Goal: Task Accomplishment & Management: Complete application form

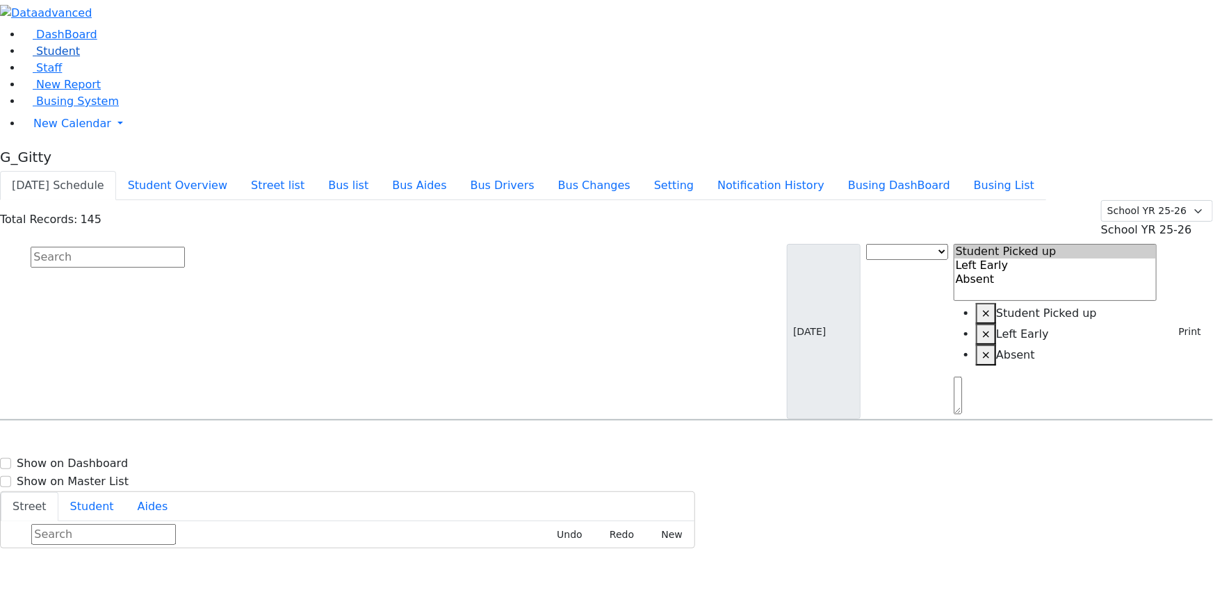
drag, startPoint x: 0, startPoint y: 0, endPoint x: 92, endPoint y: 88, distance: 127.3
click at [80, 58] on link "Student" at bounding box center [51, 50] width 58 height 13
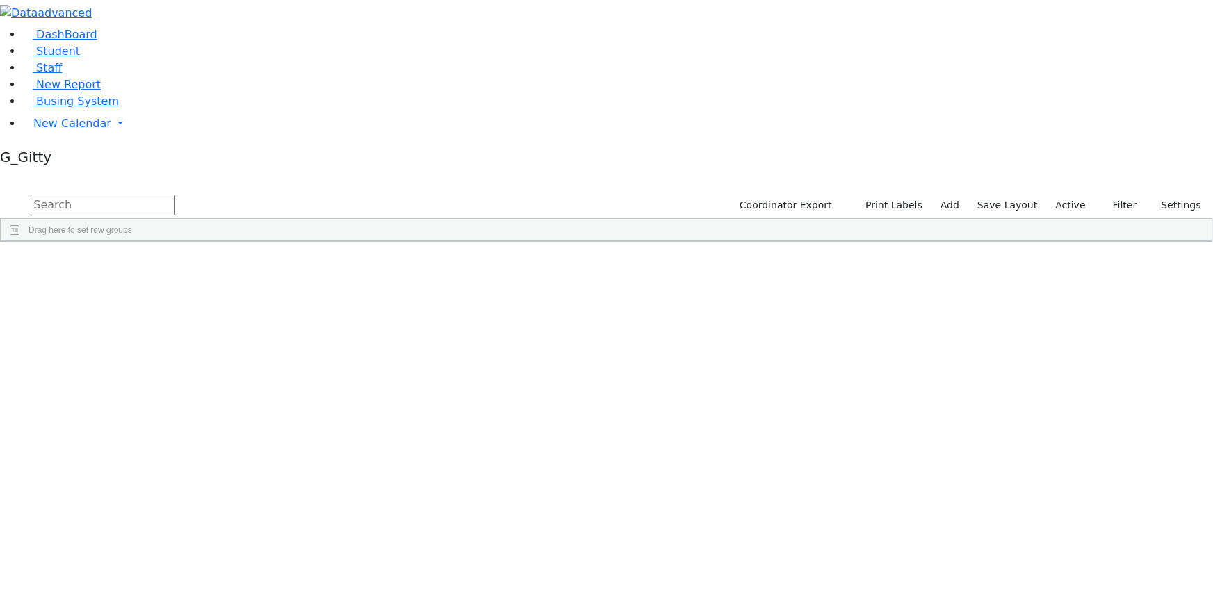
click at [175, 195] on input "text" at bounding box center [103, 205] width 145 height 21
click at [44, 108] on span "Busing System" at bounding box center [77, 101] width 83 height 13
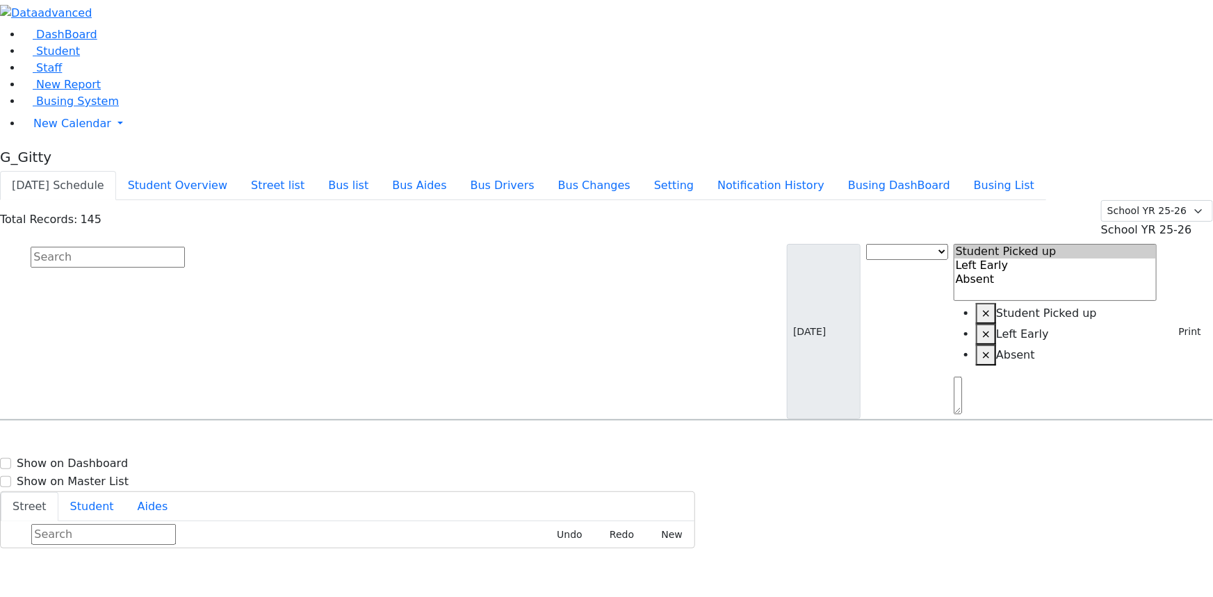
click at [185, 247] on input "text" at bounding box center [108, 257] width 154 height 21
click at [947, 171] on button "Busing DashBoard" at bounding box center [899, 185] width 126 height 29
click at [55, 108] on span "Busing System" at bounding box center [77, 101] width 83 height 13
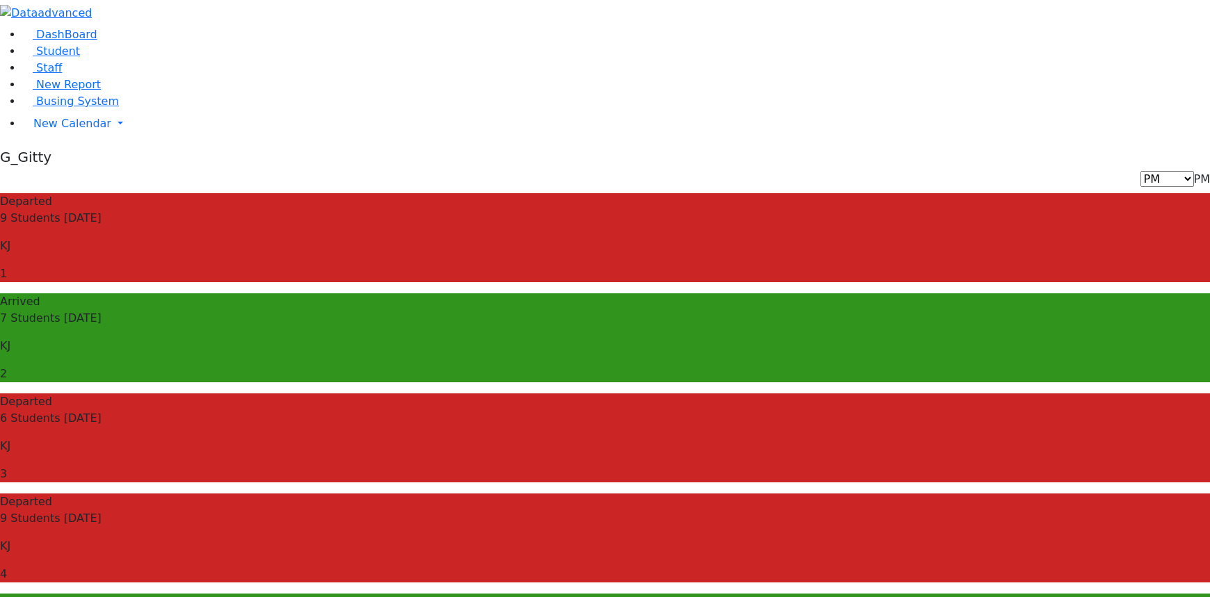
click at [1194, 172] on span "PM" at bounding box center [1202, 178] width 16 height 13
select select "3"
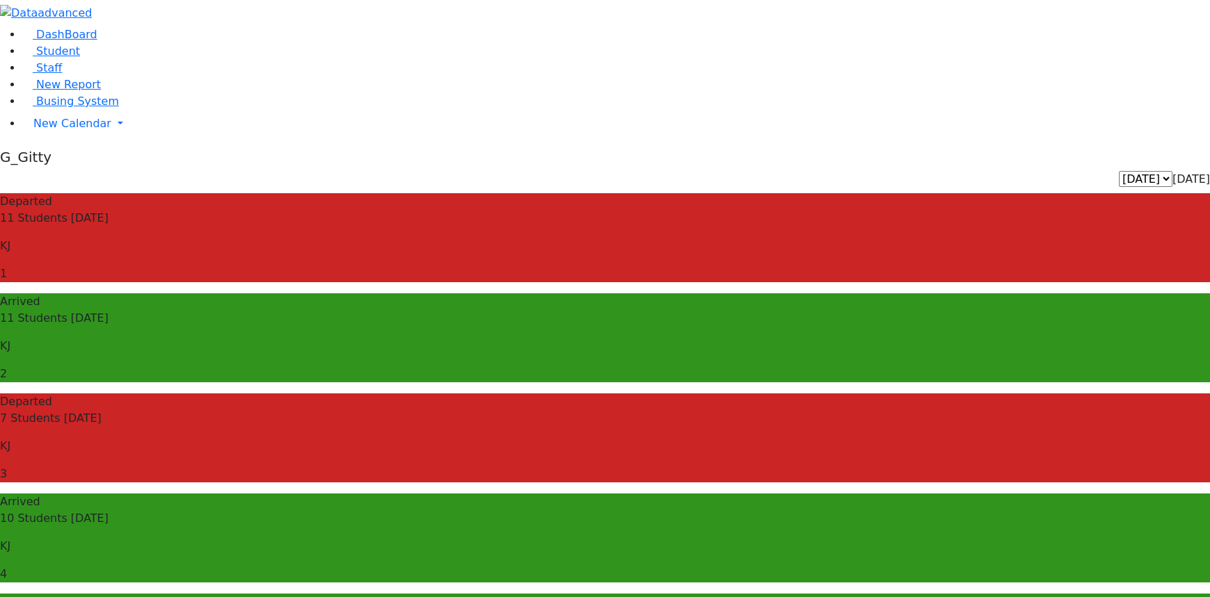
drag, startPoint x: 792, startPoint y: 312, endPoint x: 904, endPoint y: 424, distance: 158.3
drag, startPoint x: 850, startPoint y: 366, endPoint x: 898, endPoint y: 445, distance: 92.0
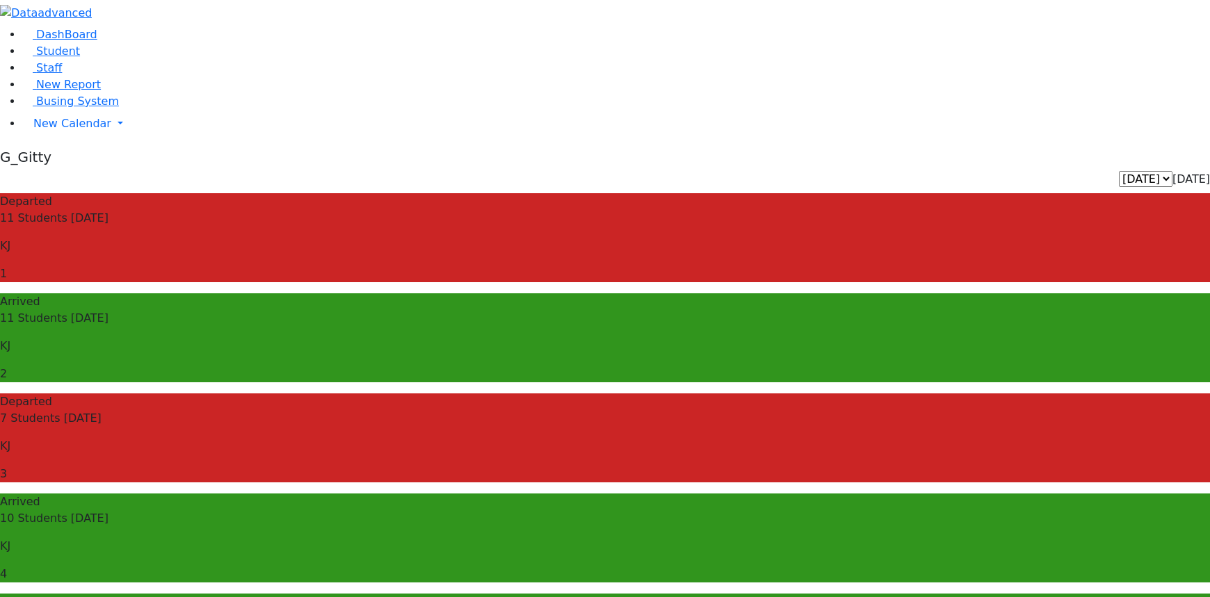
drag, startPoint x: 1133, startPoint y: 400, endPoint x: 791, endPoint y: 403, distance: 341.4
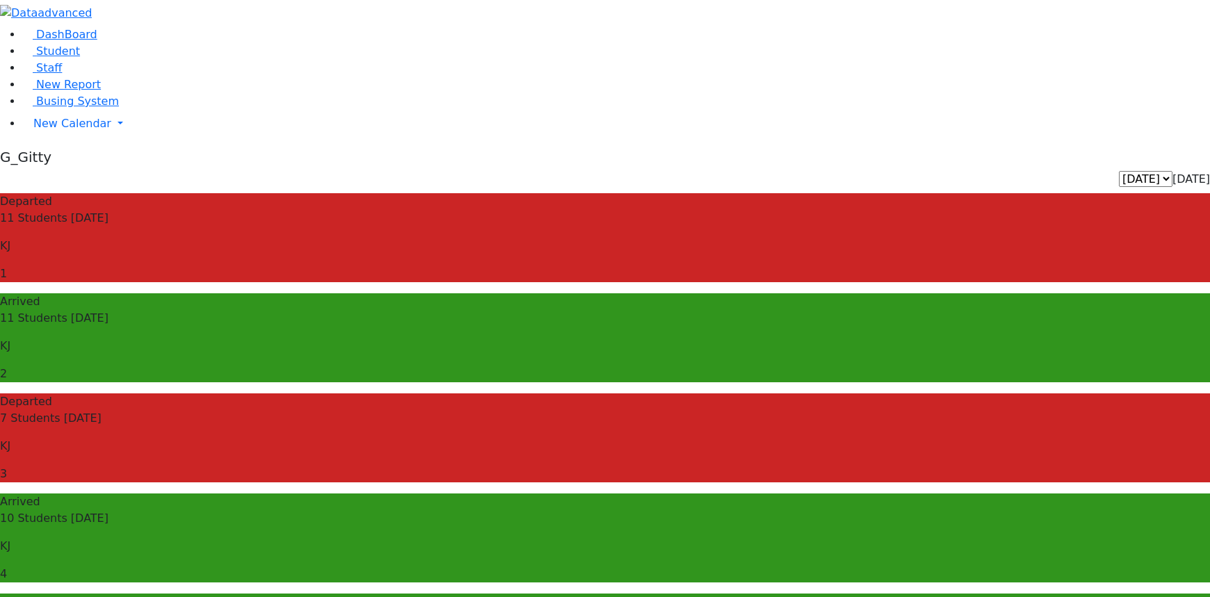
drag, startPoint x: 1108, startPoint y: 423, endPoint x: 827, endPoint y: 426, distance: 280.9
drag, startPoint x: 1123, startPoint y: 421, endPoint x: 798, endPoint y: 425, distance: 325.4
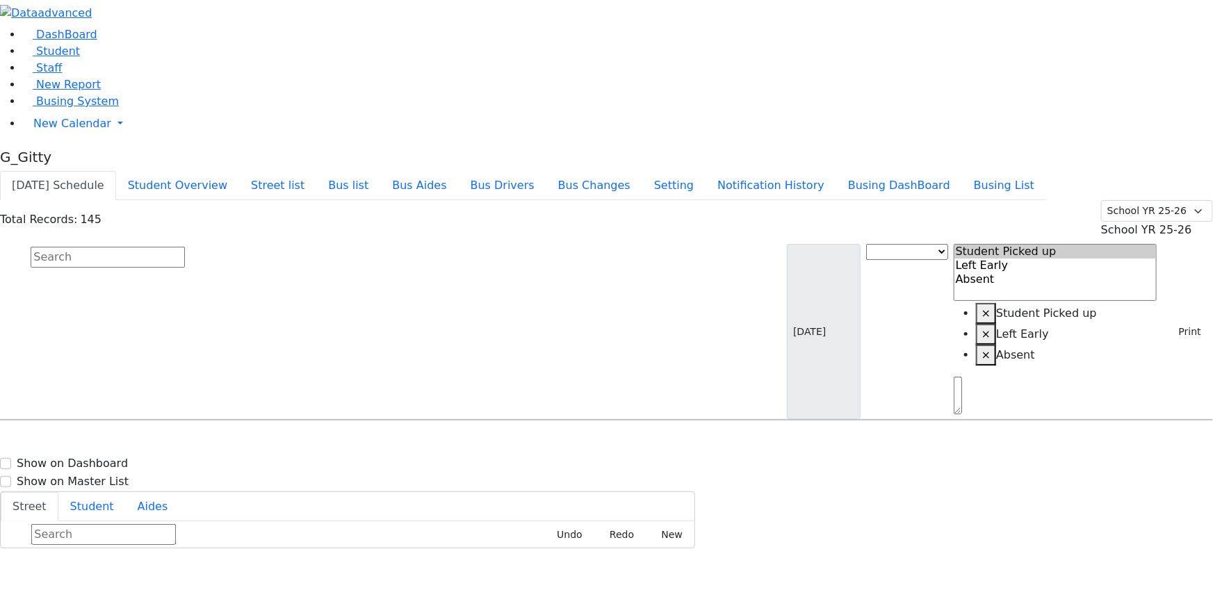
select select "1"
click at [8, 583] on icon "button" at bounding box center [5, 587] width 8 height 8
click at [932, 171] on button "Busing DashBoard" at bounding box center [899, 185] width 126 height 29
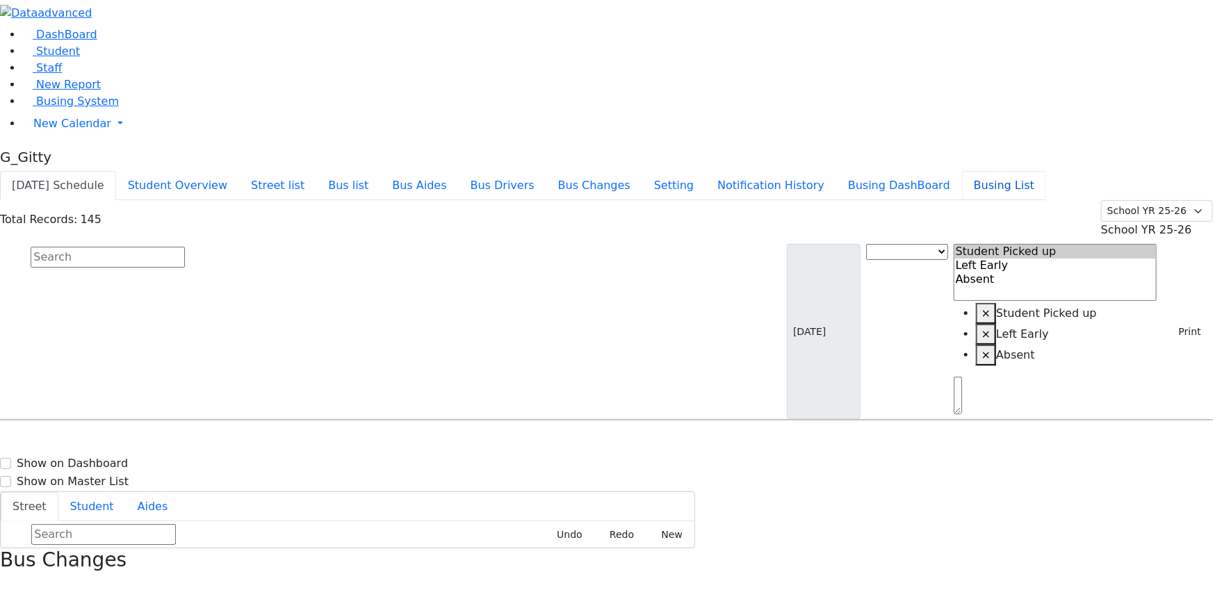
click at [1039, 171] on button "Busing List" at bounding box center [1004, 185] width 84 height 29
click at [185, 247] on input "text" at bounding box center [108, 257] width 154 height 21
click at [962, 171] on button "Busing DashBoard" at bounding box center [899, 185] width 126 height 29
click at [1022, 171] on button "Busing List" at bounding box center [1004, 185] width 84 height 29
click at [931, 171] on button "Busing DashBoard" at bounding box center [899, 185] width 126 height 29
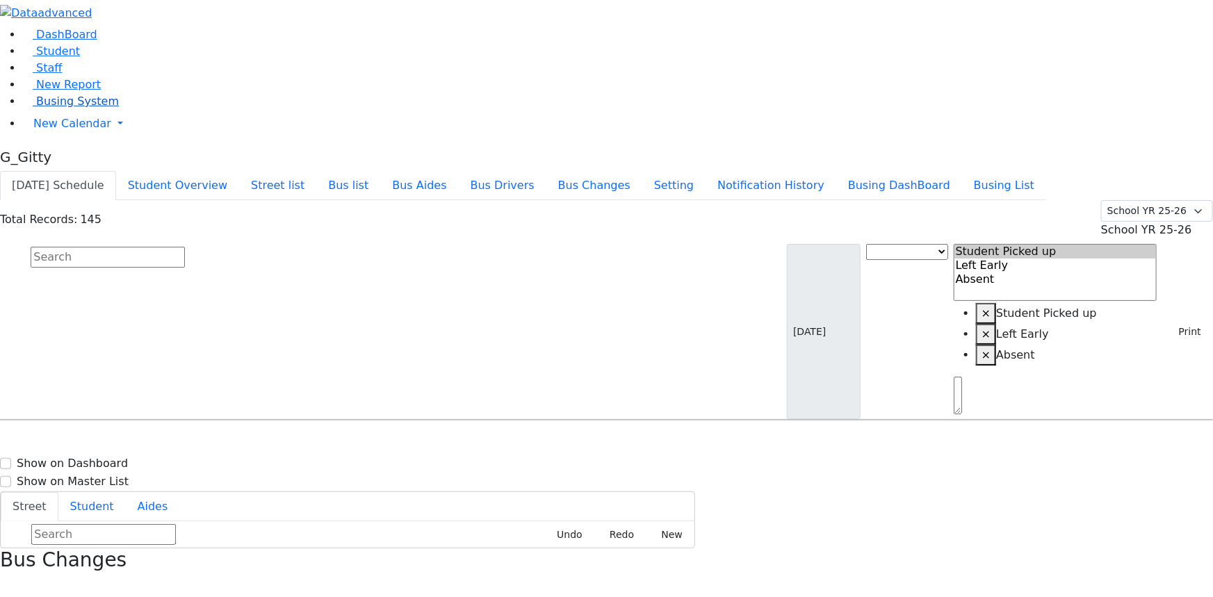
click at [63, 108] on link "Busing System" at bounding box center [70, 101] width 97 height 13
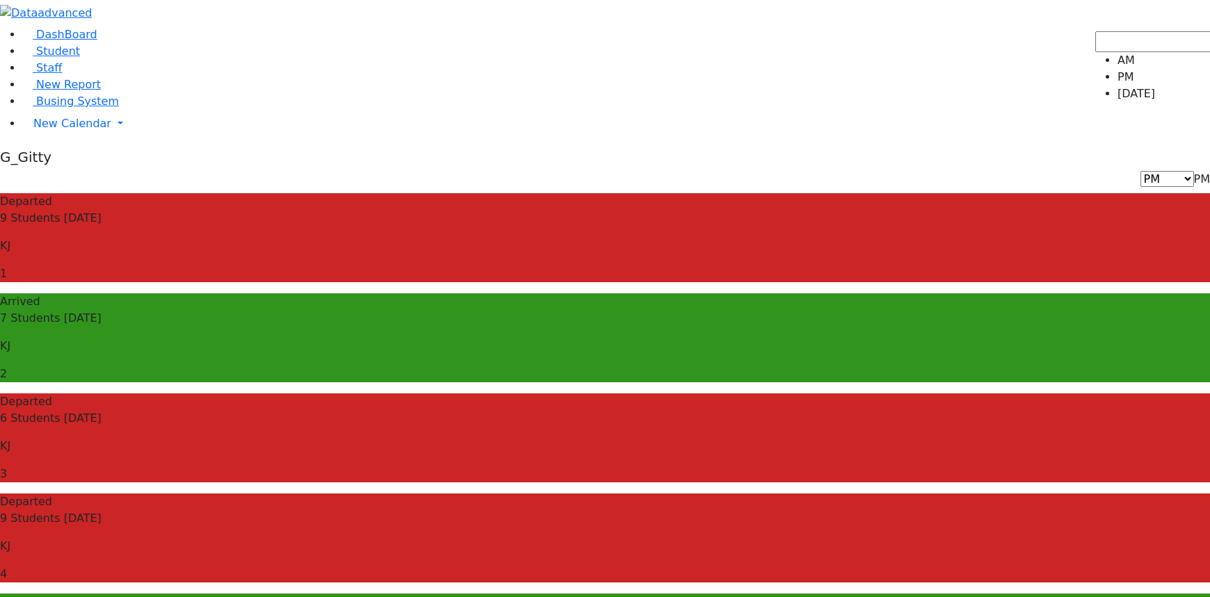
drag, startPoint x: 1144, startPoint y: 27, endPoint x: 1143, endPoint y: 38, distance: 11.2
click at [1194, 172] on span "PM" at bounding box center [1202, 178] width 16 height 13
select select "3"
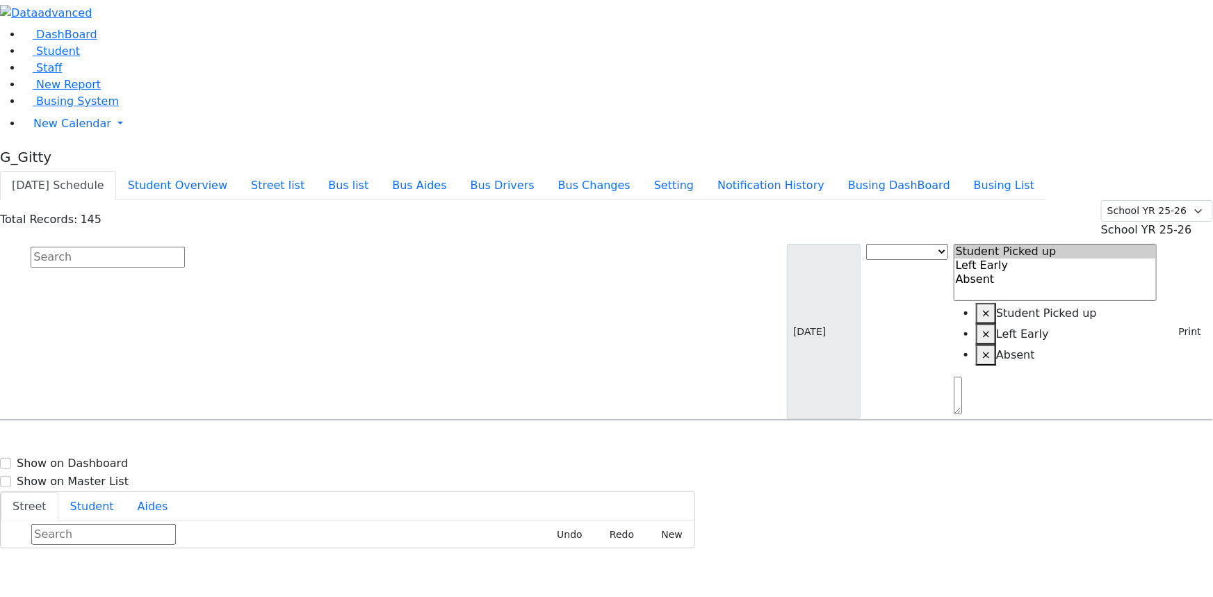
drag, startPoint x: 313, startPoint y: 96, endPoint x: 354, endPoint y: 76, distance: 45.4
click at [185, 247] on input "text" at bounding box center [108, 257] width 154 height 21
click at [380, 171] on button "Bus list" at bounding box center [348, 185] width 64 height 29
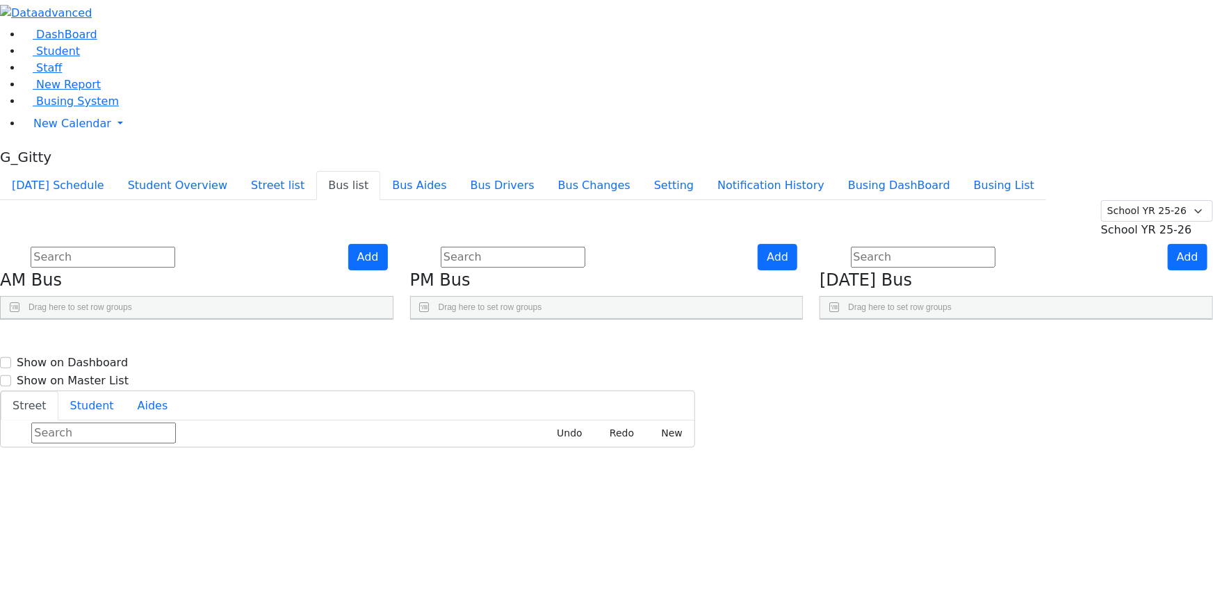
scroll to position [446, 0]
click at [175, 247] on input "text" at bounding box center [103, 257] width 145 height 21
click at [939, 247] on input "text" at bounding box center [923, 257] width 145 height 21
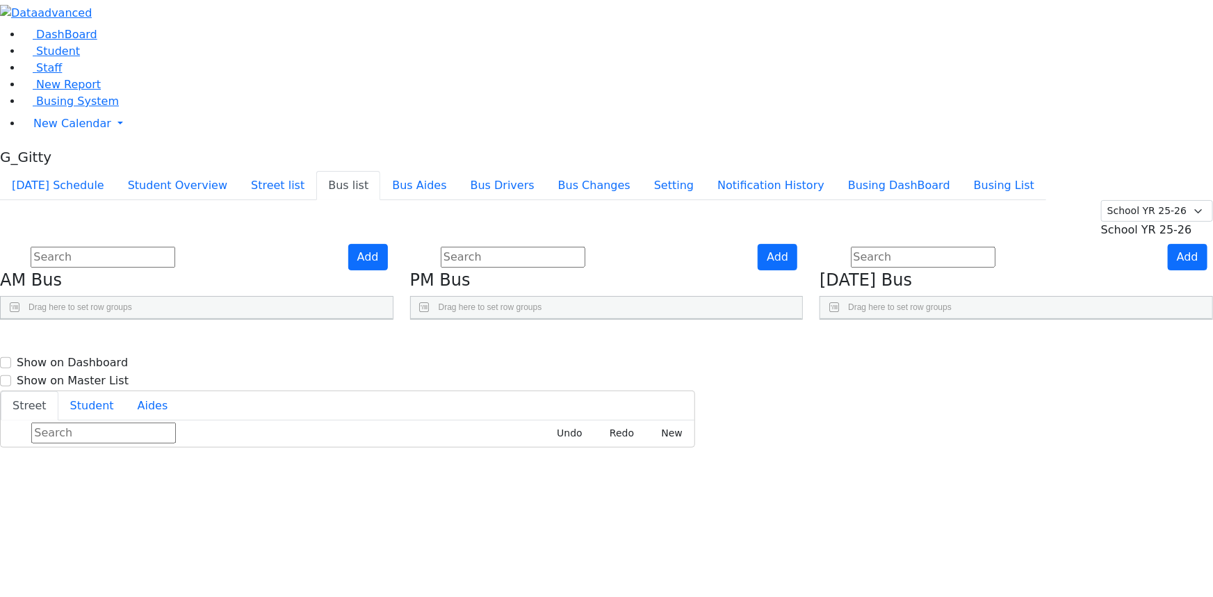
click at [175, 247] on input "text" at bounding box center [103, 257] width 145 height 21
click at [571, 247] on input "text" at bounding box center [513, 257] width 145 height 21
click at [934, 9] on div "DashBoard Student Staff New Report Busing System" at bounding box center [606, 224] width 1213 height 448
click at [941, 171] on button "Busing DashBoard" at bounding box center [899, 185] width 126 height 29
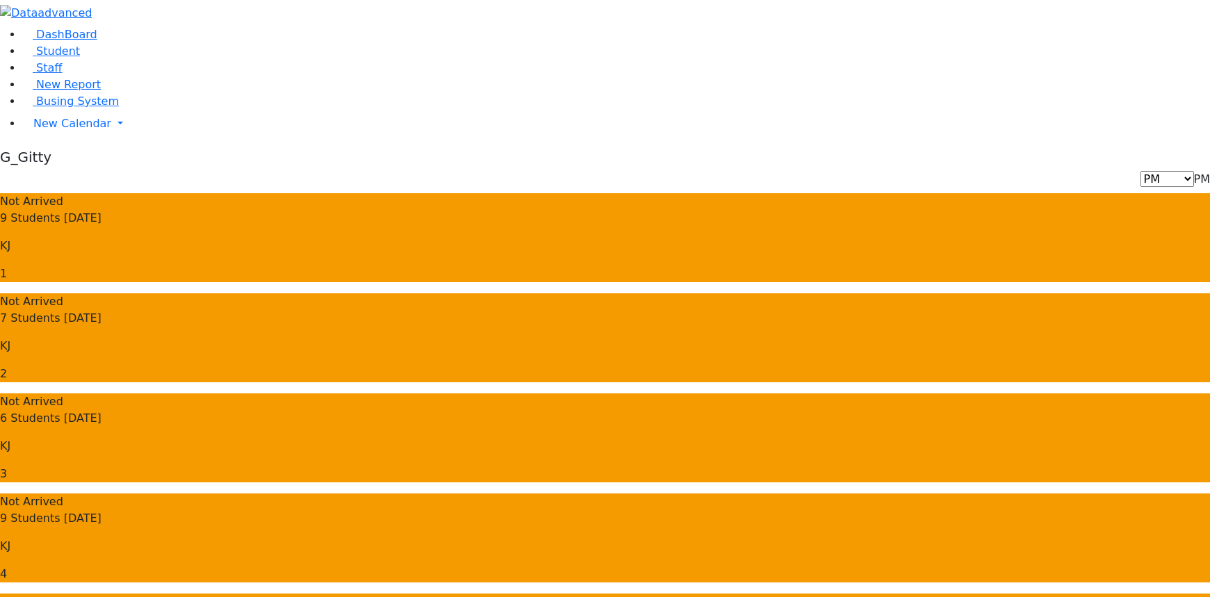
click at [1194, 172] on span "PM" at bounding box center [1202, 178] width 16 height 13
select select "3"
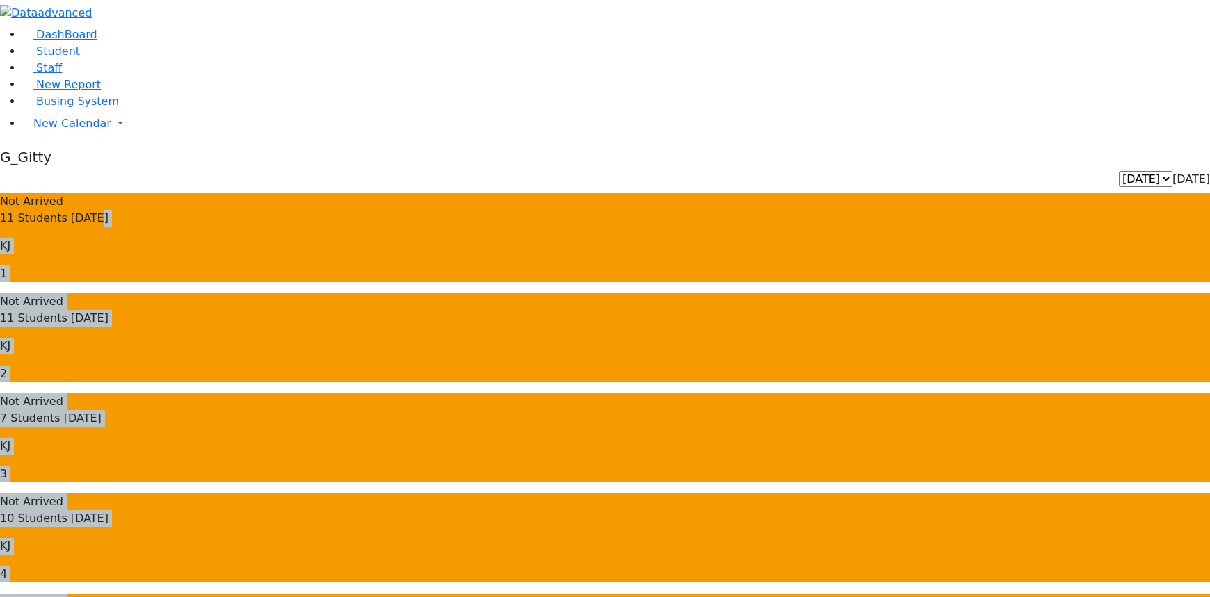
drag, startPoint x: 314, startPoint y: 161, endPoint x: 633, endPoint y: 414, distance: 407.8
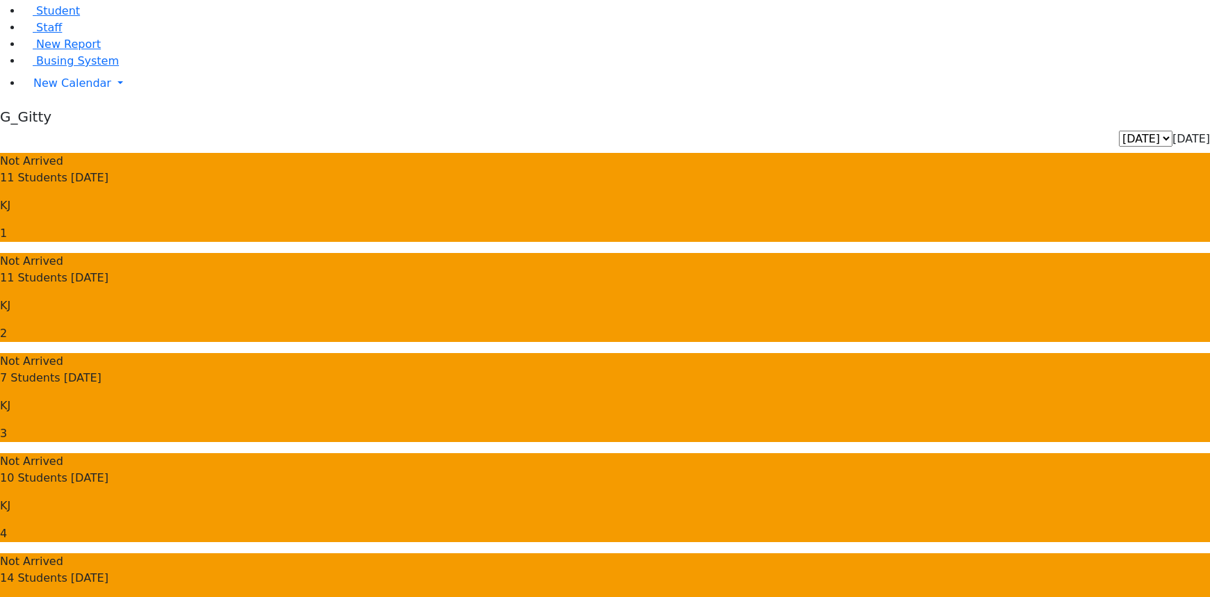
scroll to position [63, 0]
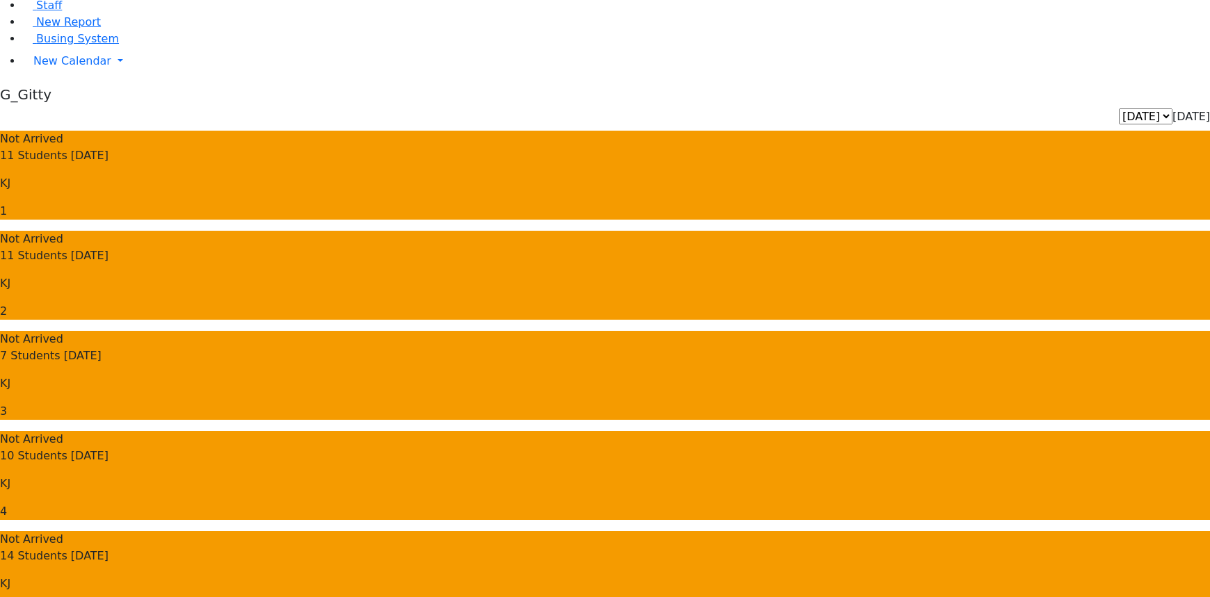
drag, startPoint x: 410, startPoint y: 277, endPoint x: 581, endPoint y: 373, distance: 195.5
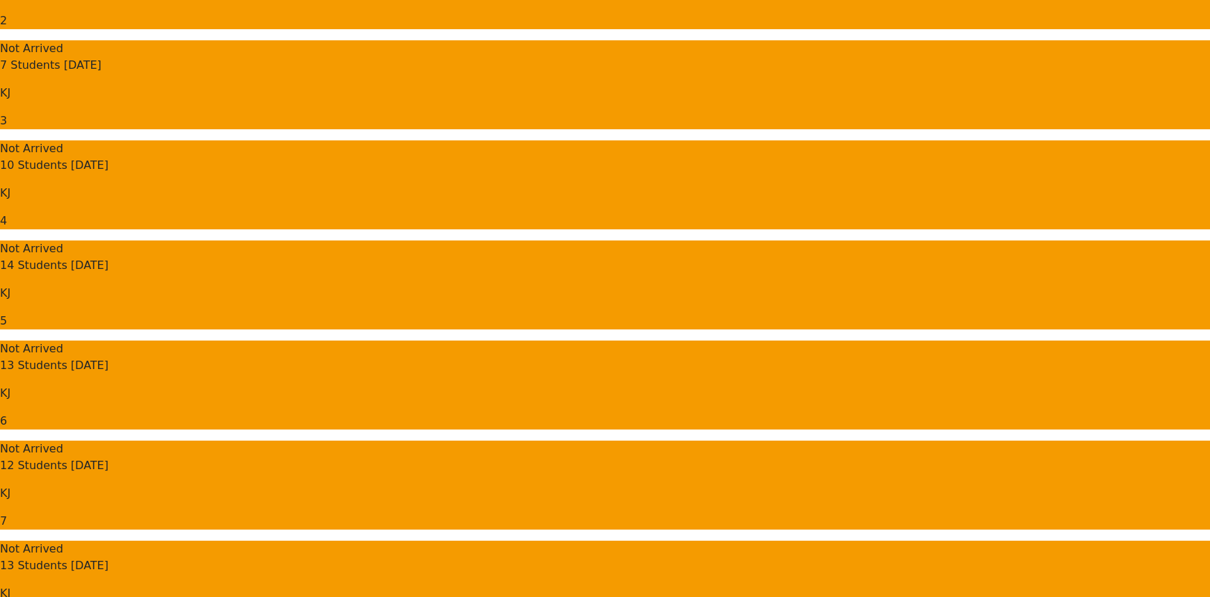
scroll to position [373, 0]
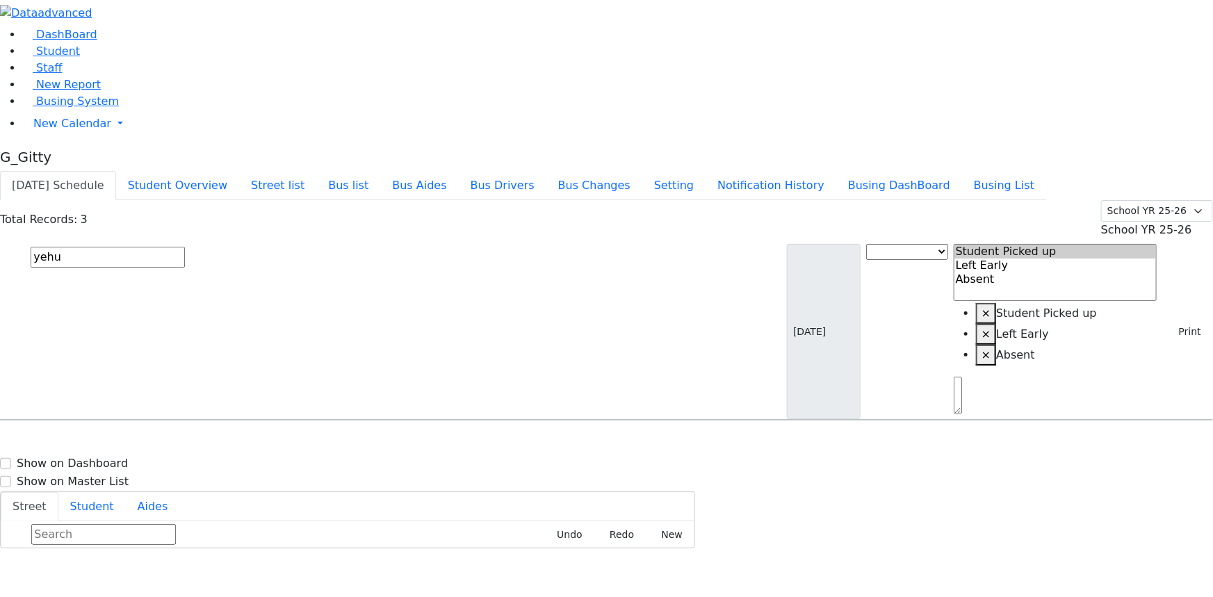
type input "yehu"
click at [172, 477] on div "[PERSON_NAME] [DATE] 8457823317" at bounding box center [87, 494] width 172 height 35
select select
drag, startPoint x: 1057, startPoint y: 389, endPoint x: 1022, endPoint y: 389, distance: 35.5
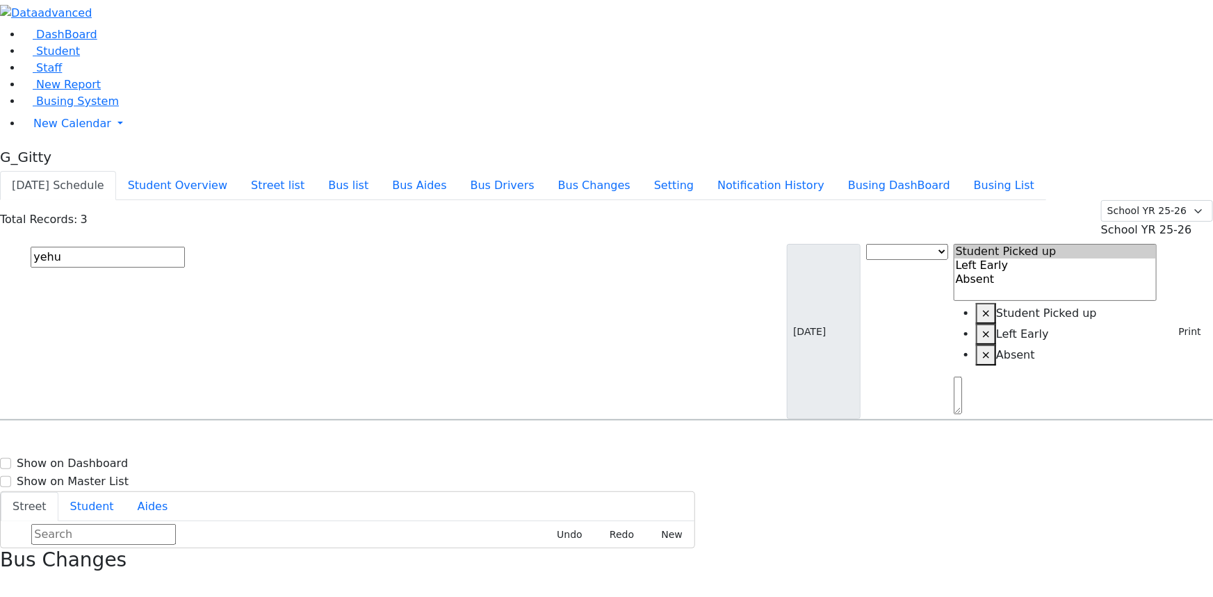
drag, startPoint x: 1069, startPoint y: 396, endPoint x: 993, endPoint y: 396, distance: 75.8
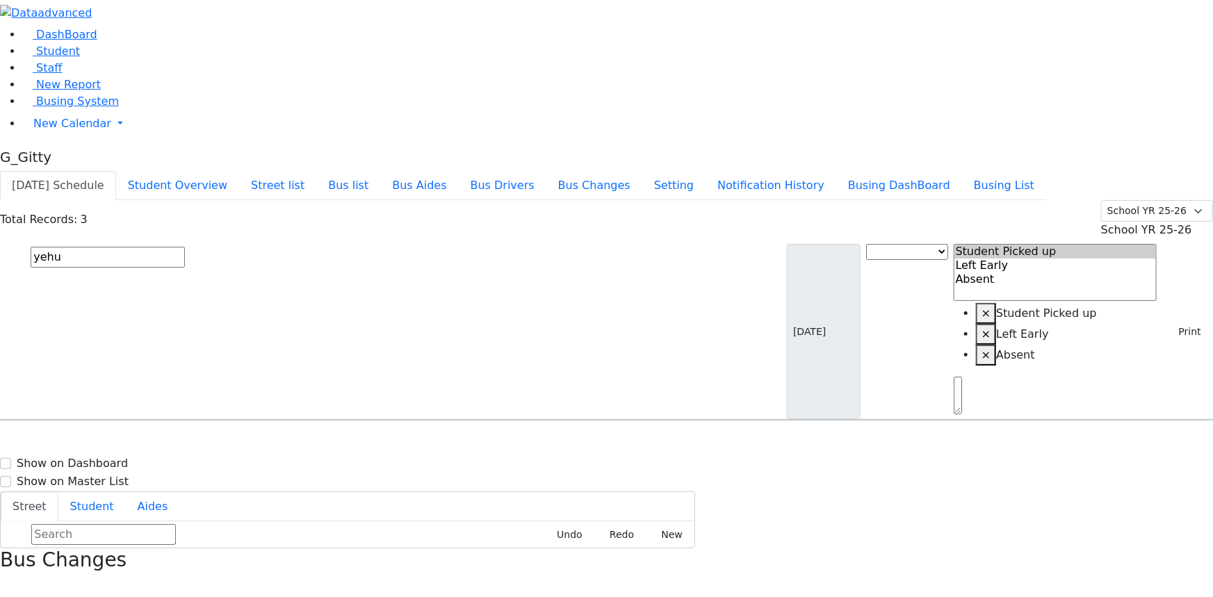
drag, startPoint x: 1080, startPoint y: 404, endPoint x: 987, endPoint y: 401, distance: 93.9
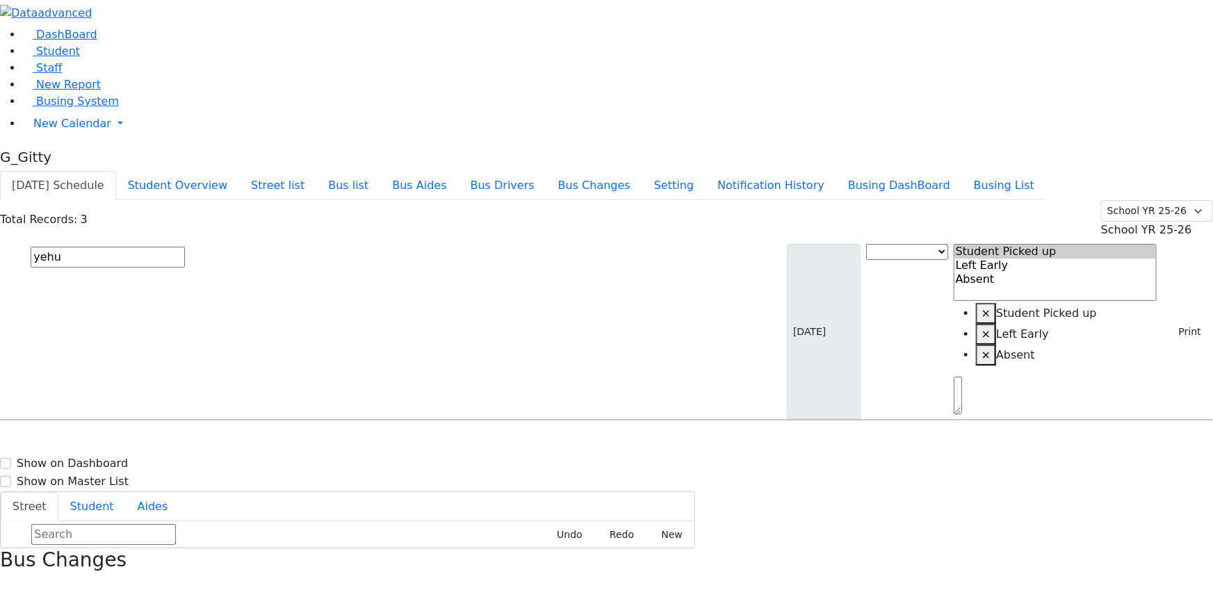
drag, startPoint x: 236, startPoint y: 172, endPoint x: 236, endPoint y: 161, distance: 11.1
click at [111, 476] on h6 "Greenfield Yehuda" at bounding box center [60, 482] width 102 height 13
select select
drag, startPoint x: 1168, startPoint y: 151, endPoint x: 1147, endPoint y: 195, distance: 49.1
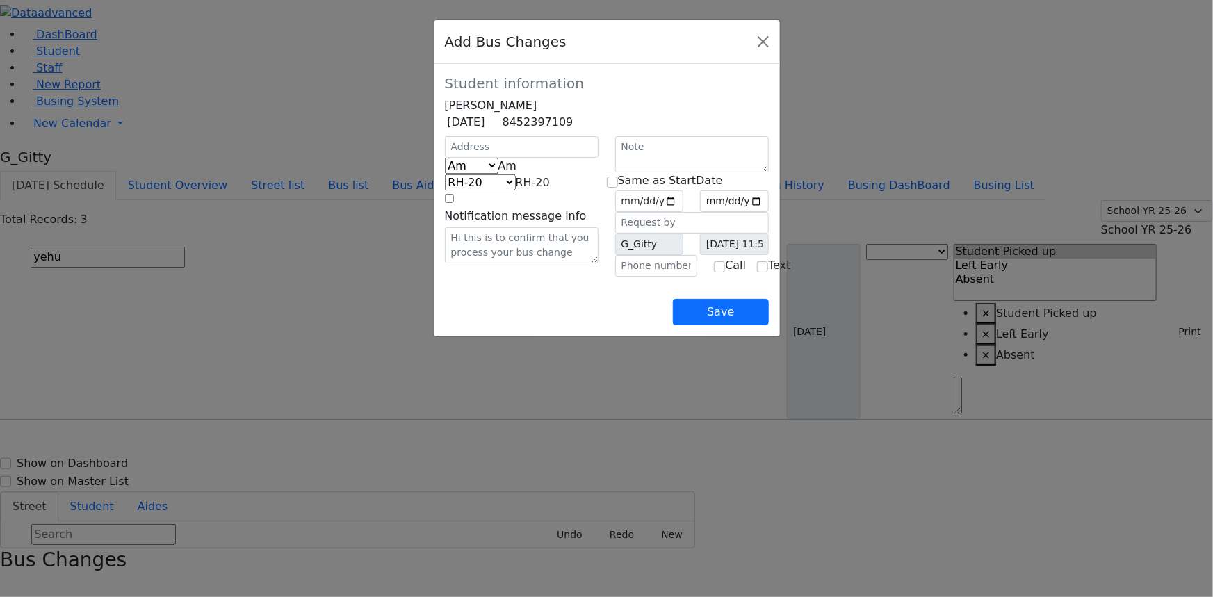
click at [445, 154] on form "Student information Yehuda Greenfield 4/5/2017 8452397109" at bounding box center [607, 176] width 324 height 202
click at [445, 158] on input "text" at bounding box center [522, 147] width 154 height 22
click at [498, 172] on span "Am" at bounding box center [507, 165] width 19 height 13
type input "11 Meron Dr"
select select "395"
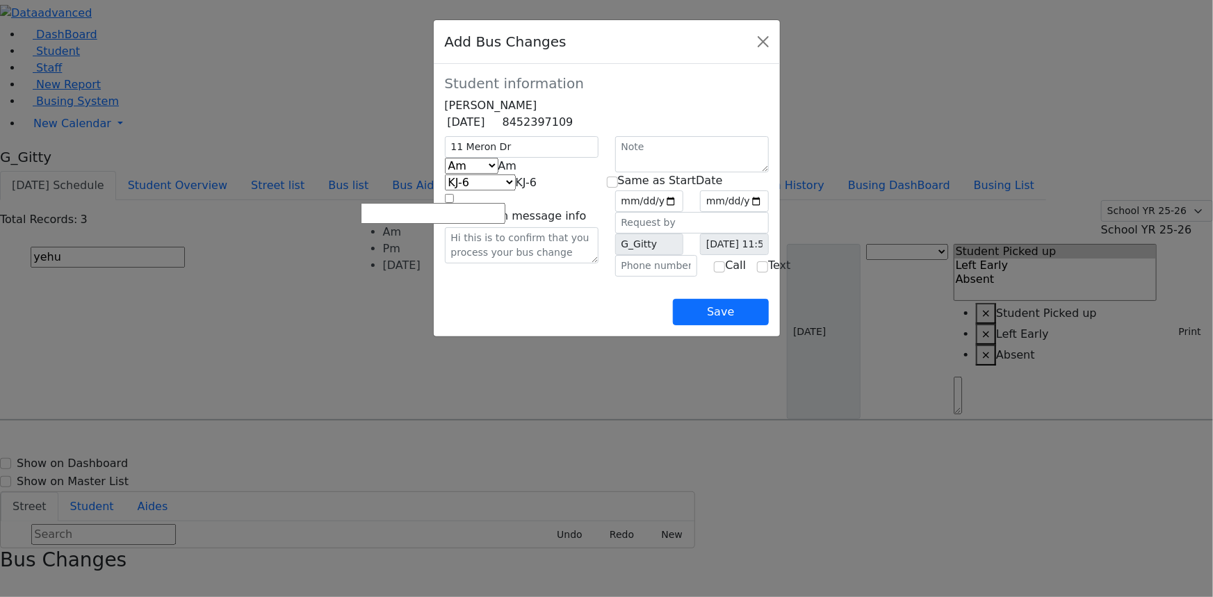
select select "2"
select select "398"
drag, startPoint x: 391, startPoint y: 191, endPoint x: 392, endPoint y: 224, distance: 32.7
click at [498, 172] on span "Pm" at bounding box center [506, 165] width 17 height 13
select select "3"
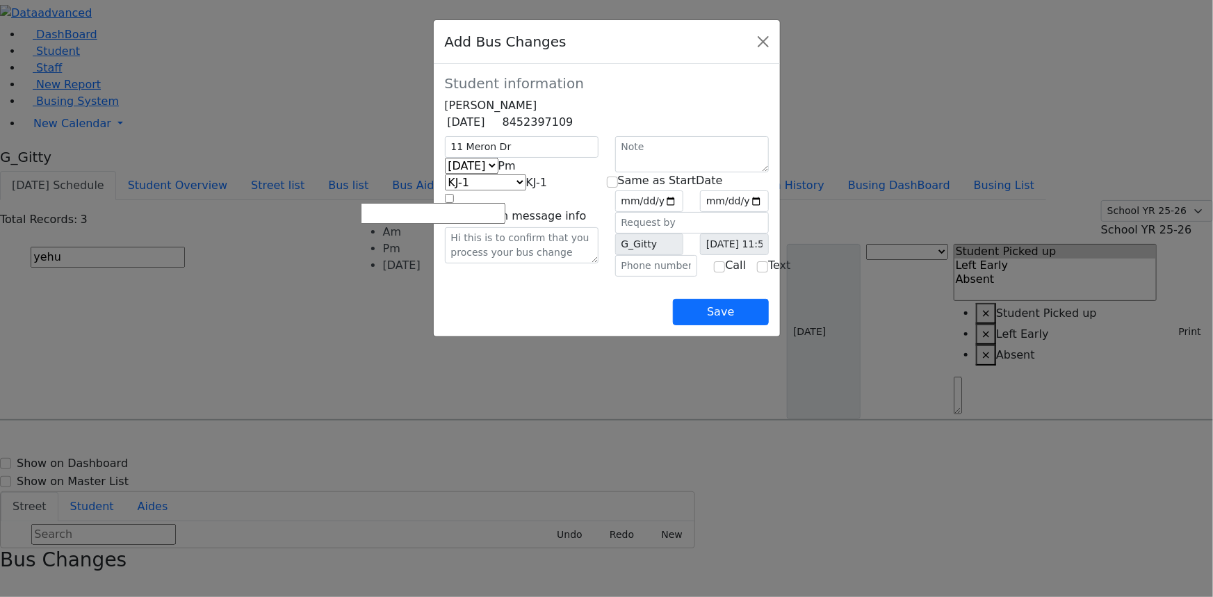
select select "409"
drag, startPoint x: 717, startPoint y: 219, endPoint x: 716, endPoint y: 228, distance: 9.1
click at [684, 212] on input "date" at bounding box center [649, 201] width 69 height 22
type input "2025-10-06"
click at [615, 188] on input "checkbox" at bounding box center [612, 182] width 11 height 11
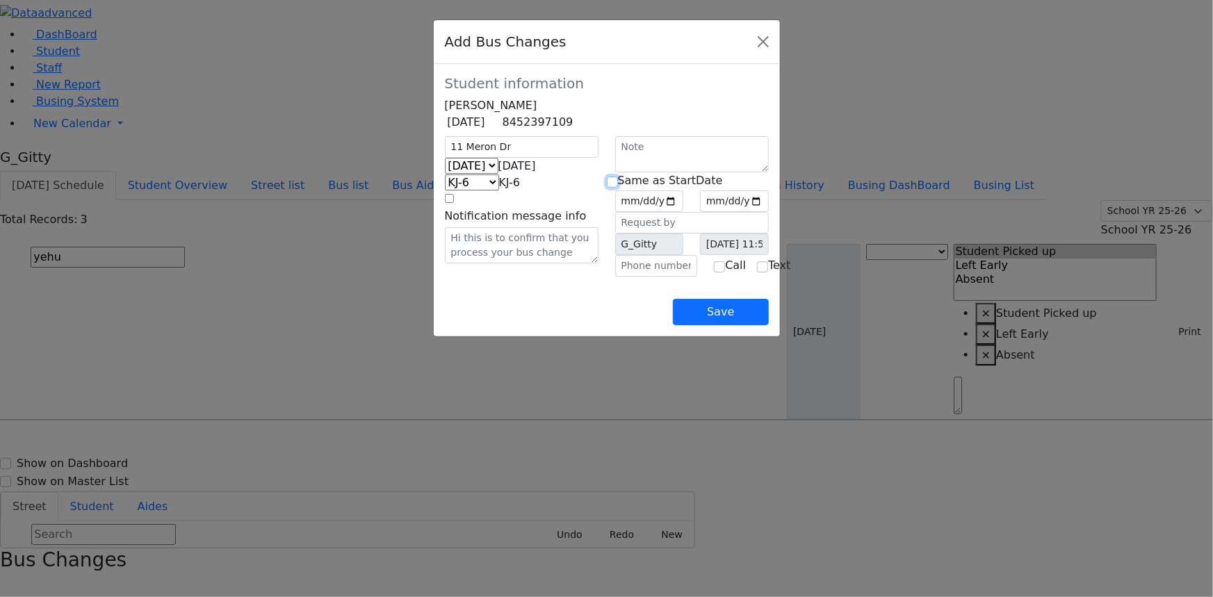
checkbox input "true"
type input "2025-10-06"
click at [637, 277] on input "text" at bounding box center [656, 266] width 83 height 22
type input "(845) 782-3317"
click at [637, 325] on div "Save" at bounding box center [607, 301] width 324 height 49
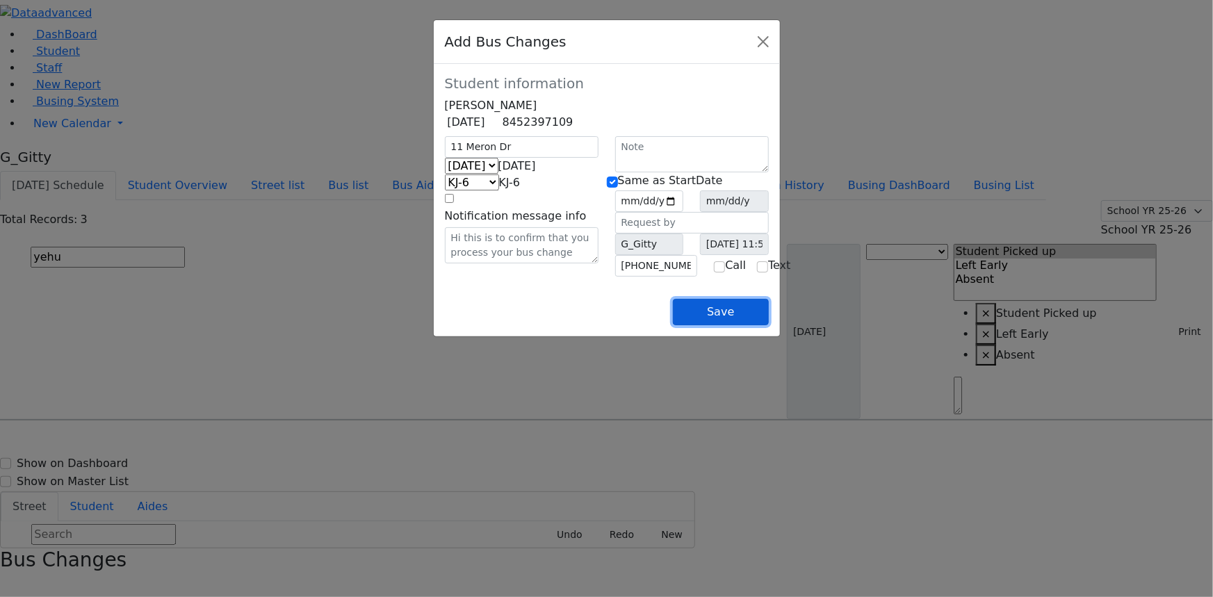
click at [768, 325] on button "Save" at bounding box center [720, 312] width 95 height 26
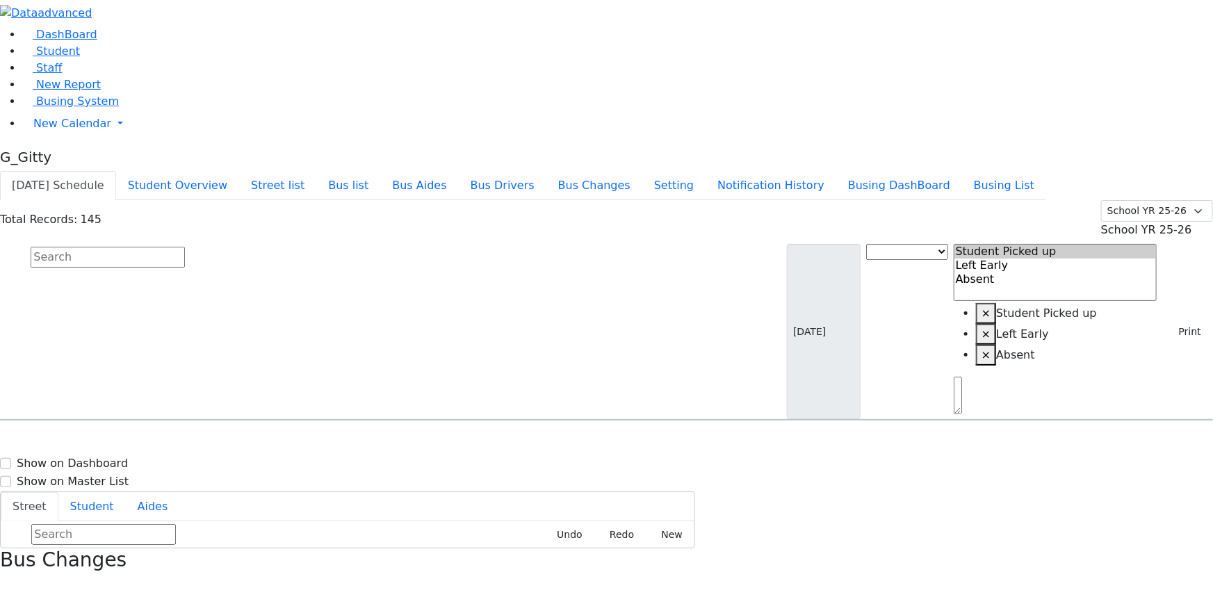
drag, startPoint x: 1190, startPoint y: 17, endPoint x: 1105, endPoint y: 29, distance: 84.9
click at [8, 583] on icon "button" at bounding box center [5, 587] width 8 height 8
click at [185, 247] on input "text" at bounding box center [108, 257] width 154 height 21
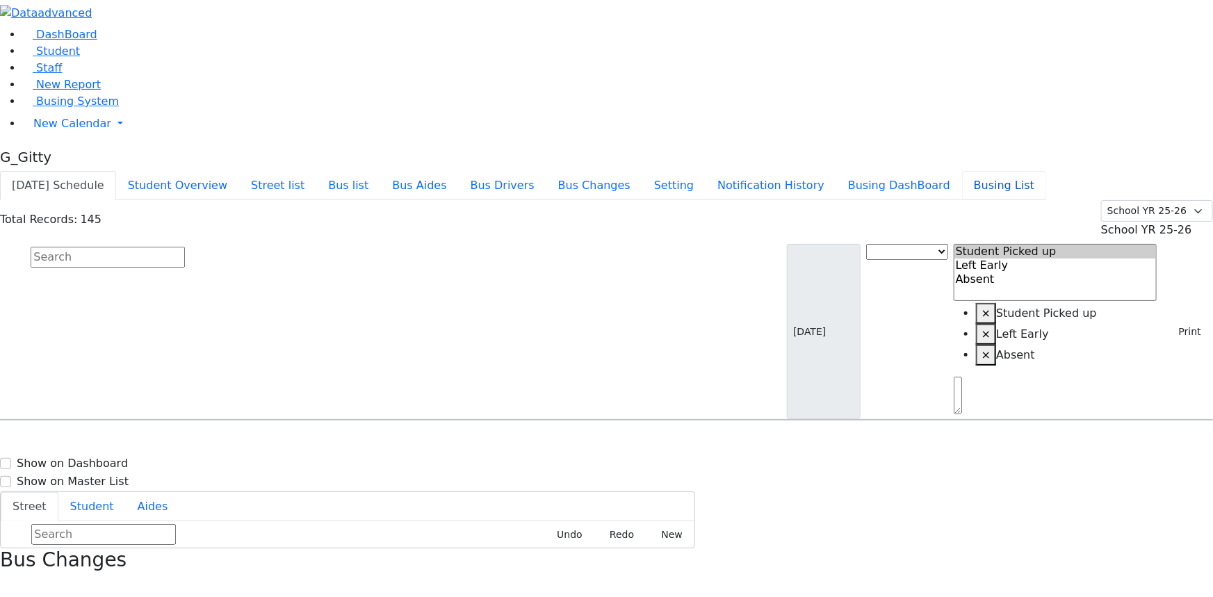
click at [1042, 171] on button "Busing List" at bounding box center [1004, 185] width 84 height 29
click at [69, 108] on link "Busing System" at bounding box center [70, 101] width 97 height 13
click at [1181, 321] on button "Print" at bounding box center [1184, 332] width 45 height 22
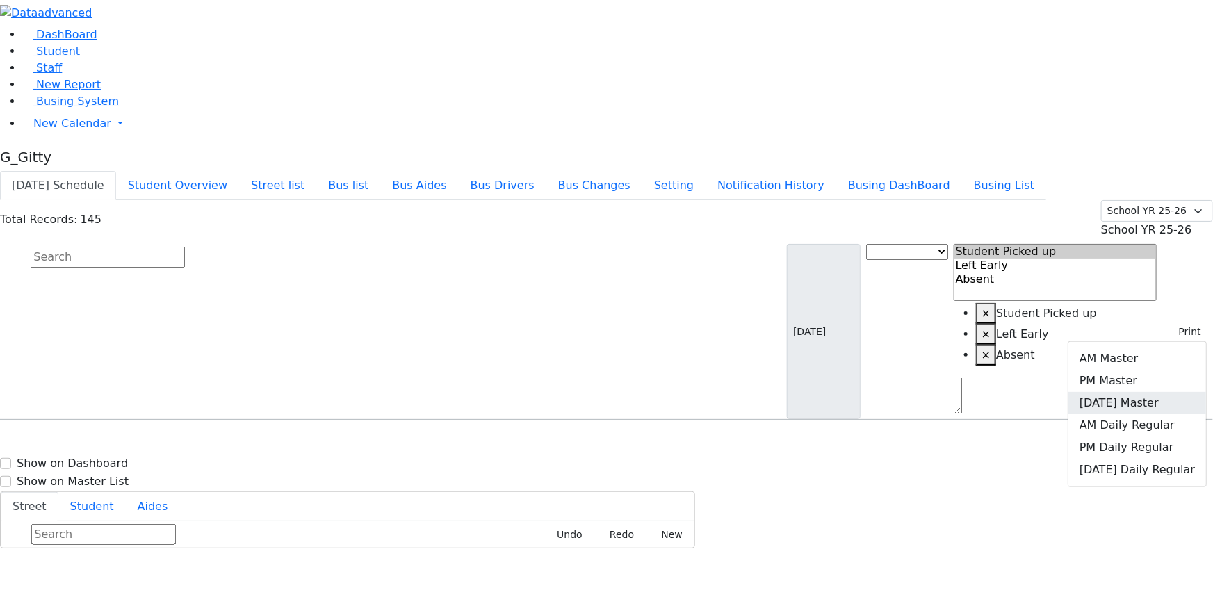
drag, startPoint x: 1142, startPoint y: 149, endPoint x: 1129, endPoint y: 152, distance: 13.5
click at [1142, 392] on link "[DATE] Master" at bounding box center [1138, 403] width 138 height 22
